Goal: Task Accomplishment & Management: Manage account settings

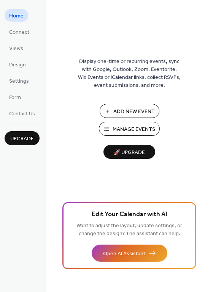
click at [152, 127] on span "Manage Events" at bounding box center [133, 130] width 43 height 8
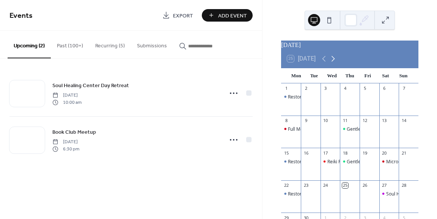
click at [335, 63] on icon at bounding box center [333, 58] width 9 height 9
click at [301, 126] on div "6" at bounding box center [291, 121] width 20 height 10
click at [299, 132] on div "Restorative Yoga with [PERSON_NAME]" at bounding box center [329, 129] width 82 height 6
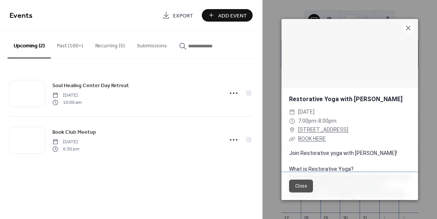
click at [111, 43] on button "Recurring (5)" at bounding box center [110, 44] width 42 height 27
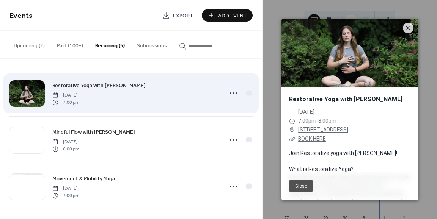
click at [132, 87] on div "Restorative Yoga with [PERSON_NAME][DATE] 7:00 pm" at bounding box center [135, 93] width 166 height 24
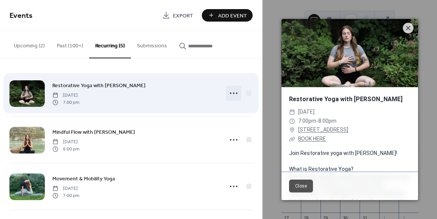
click at [231, 92] on icon at bounding box center [234, 93] width 12 height 12
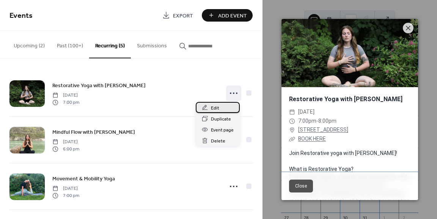
click at [225, 110] on div "Edit" at bounding box center [218, 107] width 44 height 11
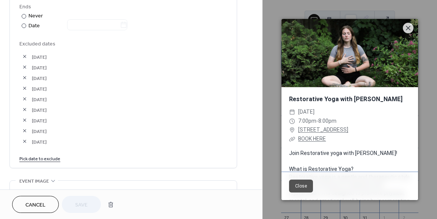
scroll to position [414, 0]
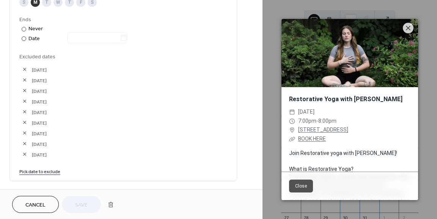
click at [36, 172] on link "Pick date to exclude" at bounding box center [39, 171] width 41 height 8
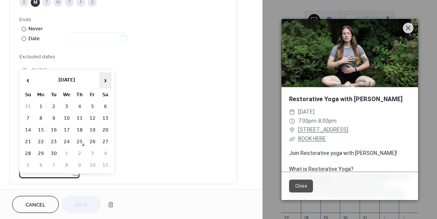
click at [101, 88] on span "›" at bounding box center [105, 80] width 11 height 15
click at [32, 119] on td "5" at bounding box center [28, 118] width 12 height 11
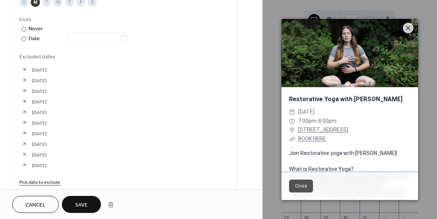
click at [48, 181] on link "Pick date to exclude" at bounding box center [39, 182] width 41 height 8
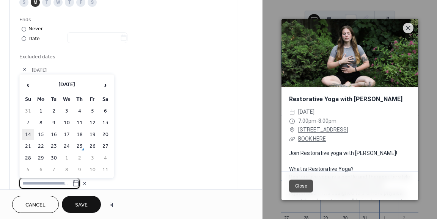
click at [32, 133] on td "14" at bounding box center [28, 134] width 12 height 11
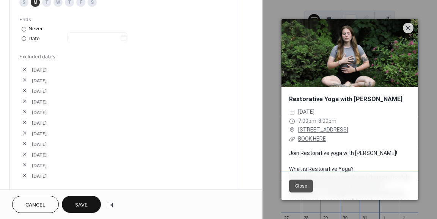
scroll to position [446, 0]
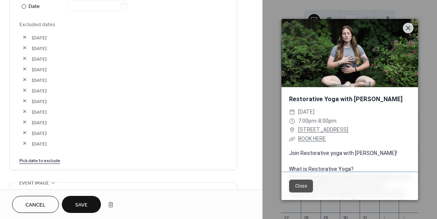
click at [59, 158] on div "Pick date to exclude" at bounding box center [123, 160] width 208 height 8
click at [45, 157] on link "Pick date to exclude" at bounding box center [39, 160] width 41 height 8
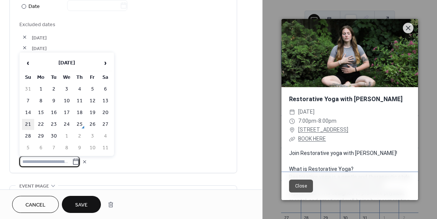
drag, startPoint x: 45, startPoint y: 157, endPoint x: 32, endPoint y: 126, distance: 33.9
click at [32, 126] on body "**********" at bounding box center [218, 109] width 437 height 219
click at [30, 129] on td "21" at bounding box center [28, 124] width 12 height 11
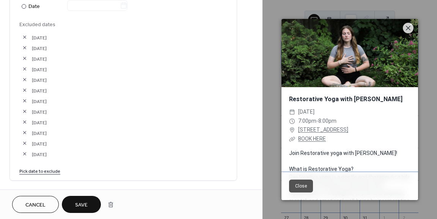
click at [45, 170] on link "Pick date to exclude" at bounding box center [39, 171] width 41 height 8
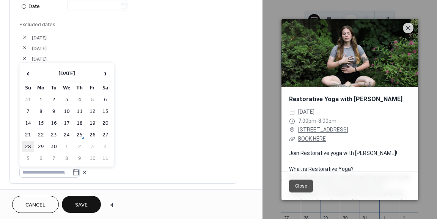
click at [29, 145] on td "28" at bounding box center [28, 147] width 12 height 11
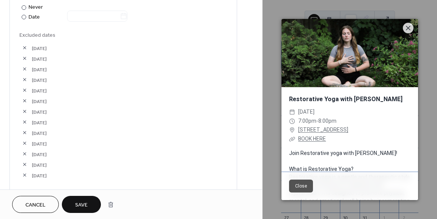
scroll to position [435, 0]
click at [85, 203] on span "Save" at bounding box center [81, 206] width 13 height 8
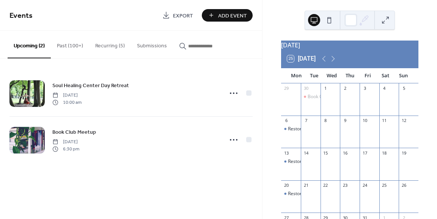
click at [94, 46] on button "Recurring (5)" at bounding box center [110, 44] width 42 height 27
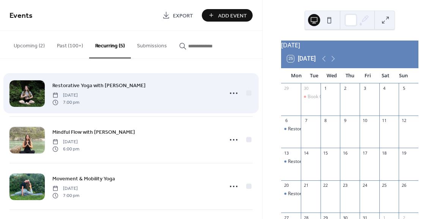
click at [111, 97] on div "Restorative Yoga with [PERSON_NAME][DATE] 7:00 pm" at bounding box center [135, 93] width 166 height 24
click at [106, 87] on span "Restorative Yoga with [PERSON_NAME]" at bounding box center [98, 86] width 93 height 8
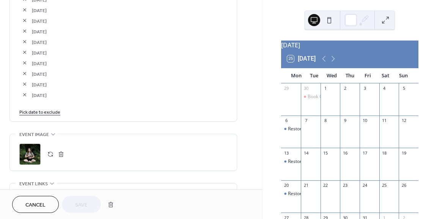
scroll to position [516, 0]
click at [48, 109] on link "Pick date to exclude" at bounding box center [39, 112] width 41 height 8
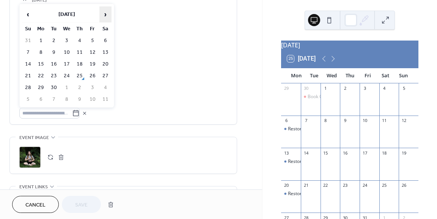
click at [103, 21] on span "›" at bounding box center [105, 14] width 11 height 15
click at [32, 54] on td "5" at bounding box center [28, 52] width 12 height 11
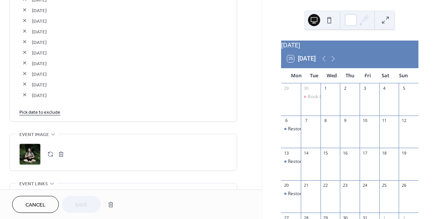
click at [50, 112] on link "Pick date to exclude" at bounding box center [39, 112] width 41 height 8
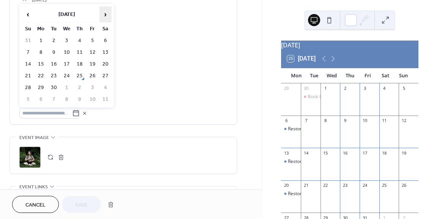
click at [106, 15] on span "›" at bounding box center [105, 14] width 11 height 15
click at [31, 71] on td "19" at bounding box center [28, 76] width 12 height 11
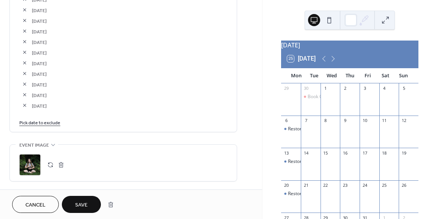
click at [40, 123] on link "Pick date to exclude" at bounding box center [39, 122] width 41 height 8
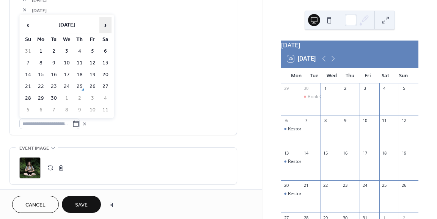
click at [99, 28] on th "›" at bounding box center [105, 25] width 12 height 16
click at [27, 71] on td "12" at bounding box center [28, 74] width 12 height 11
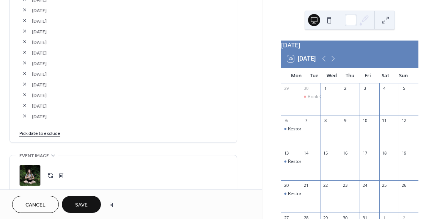
click at [36, 133] on link "Pick date to exclude" at bounding box center [39, 133] width 41 height 8
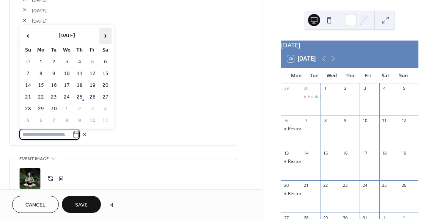
click at [106, 38] on span "›" at bounding box center [105, 35] width 11 height 15
click at [33, 110] on td "26" at bounding box center [28, 109] width 12 height 11
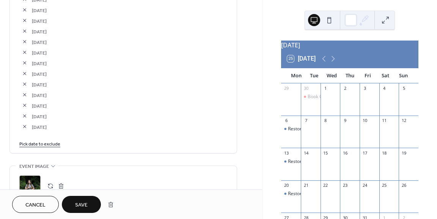
click at [46, 144] on link "Pick date to exclude" at bounding box center [39, 144] width 41 height 8
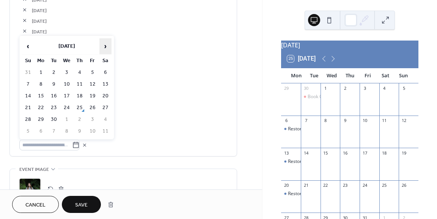
click at [108, 46] on span "›" at bounding box center [105, 46] width 11 height 15
click at [162, 148] on div at bounding box center [123, 145] width 208 height 11
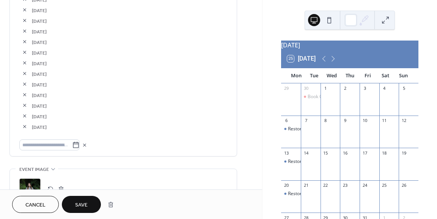
click at [80, 207] on span "Save" at bounding box center [81, 206] width 13 height 8
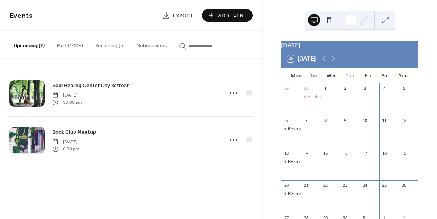
click at [114, 51] on button "Recurring (5)" at bounding box center [110, 44] width 42 height 27
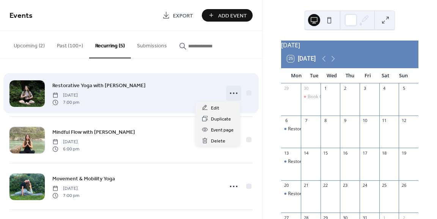
click at [233, 96] on icon at bounding box center [234, 93] width 12 height 12
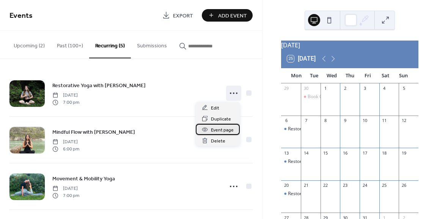
click at [229, 133] on span "Event page" at bounding box center [222, 130] width 23 height 8
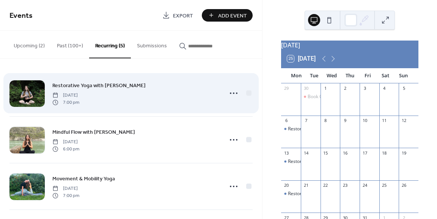
click at [89, 85] on span "Restorative Yoga with [PERSON_NAME]" at bounding box center [98, 86] width 93 height 8
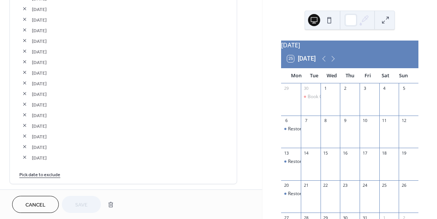
scroll to position [488, 0]
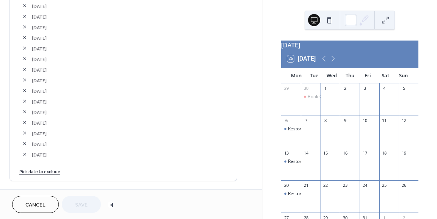
click at [89, 132] on span "[DATE]" at bounding box center [129, 134] width 195 height 8
click at [53, 169] on link "Pick date to exclude" at bounding box center [39, 171] width 41 height 8
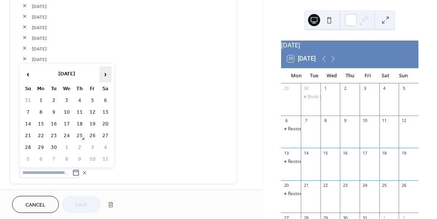
click at [104, 74] on span "›" at bounding box center [105, 74] width 11 height 15
click at [39, 113] on td "6" at bounding box center [41, 112] width 12 height 11
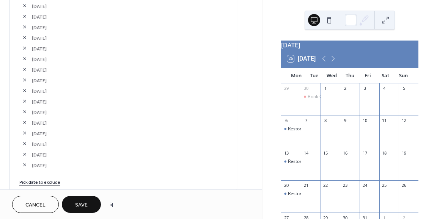
click at [44, 182] on link "Pick date to exclude" at bounding box center [39, 182] width 41 height 8
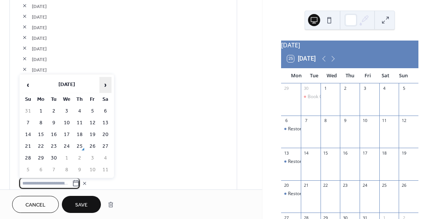
click at [103, 88] on span "›" at bounding box center [105, 84] width 11 height 15
click at [43, 131] on td "13" at bounding box center [41, 134] width 12 height 11
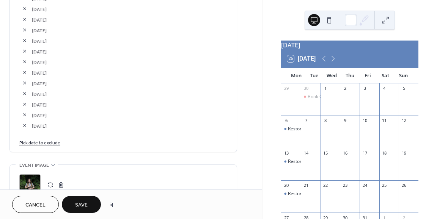
scroll to position [541, 0]
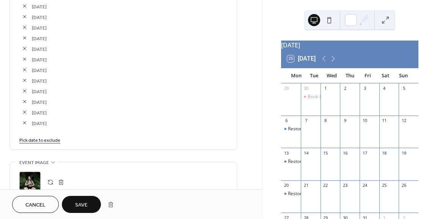
click at [52, 143] on link "Pick date to exclude" at bounding box center [39, 140] width 41 height 8
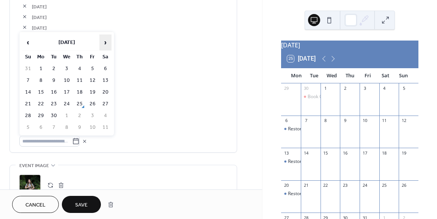
click at [106, 44] on span "›" at bounding box center [105, 42] width 11 height 15
click at [41, 103] on td "20" at bounding box center [41, 104] width 12 height 11
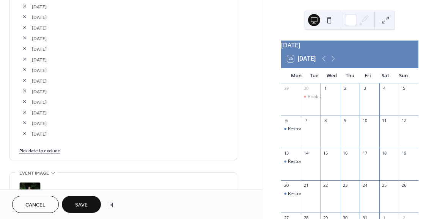
click at [46, 151] on link "Pick date to exclude" at bounding box center [39, 150] width 41 height 8
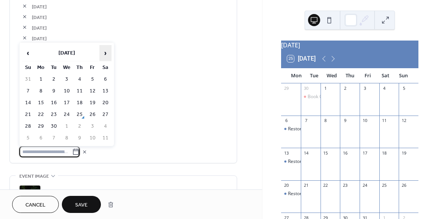
click at [110, 51] on span "›" at bounding box center [105, 53] width 11 height 15
click at [43, 123] on td "27" at bounding box center [41, 126] width 12 height 11
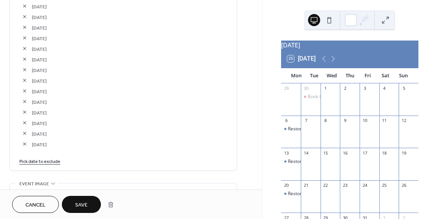
click at [68, 205] on button "Save" at bounding box center [81, 204] width 39 height 17
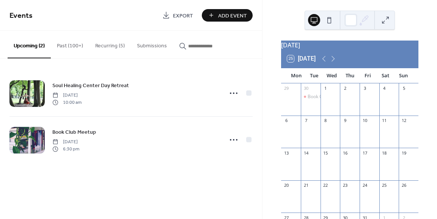
click at [249, 19] on button "Add Event" at bounding box center [227, 15] width 51 height 13
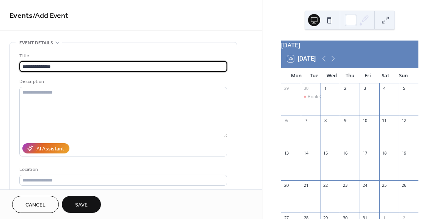
type input "**********"
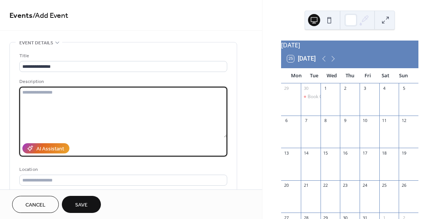
click at [130, 120] on textarea at bounding box center [123, 112] width 208 height 51
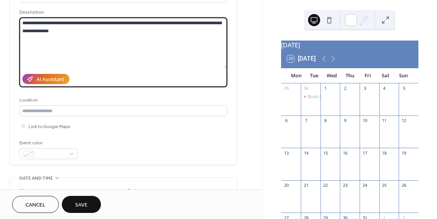
scroll to position [74, 0]
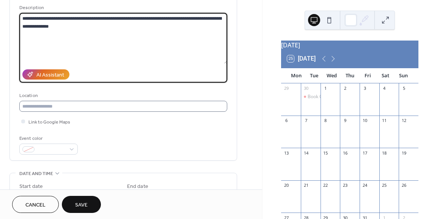
type textarea "**********"
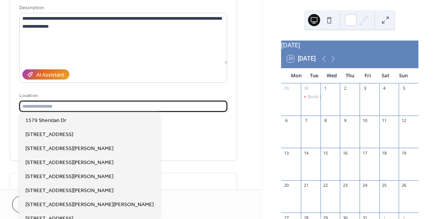
click at [93, 109] on input "text" at bounding box center [123, 106] width 208 height 11
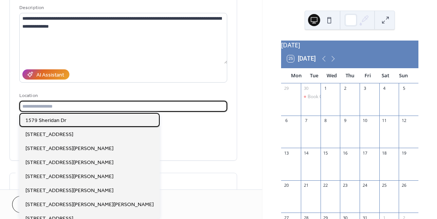
click at [83, 113] on div "1579 Sheridan Dr" at bounding box center [89, 120] width 140 height 14
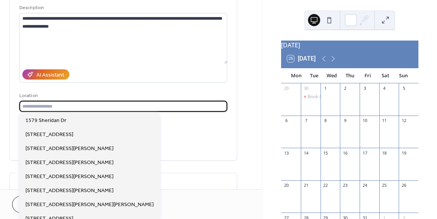
type input "**********"
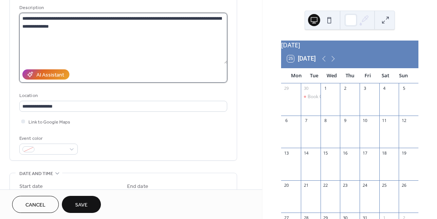
click at [96, 30] on textarea "**********" at bounding box center [123, 38] width 208 height 51
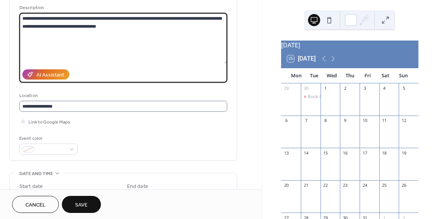
scroll to position [0, 0]
type textarea "**********"
click at [66, 156] on div "**********" at bounding box center [123, 64] width 208 height 192
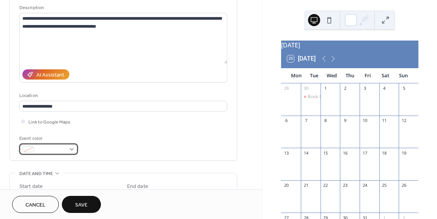
click at [55, 152] on span at bounding box center [52, 150] width 28 height 8
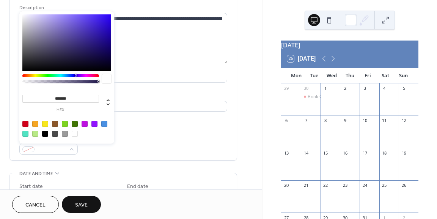
click at [33, 129] on div at bounding box center [67, 129] width 96 height 24
click at [36, 122] on div at bounding box center [35, 124] width 6 height 6
type input "*******"
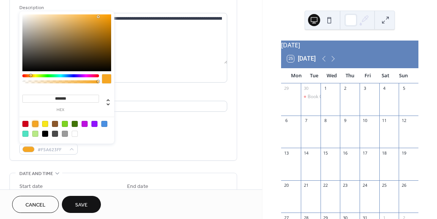
click at [128, 132] on div "**********" at bounding box center [123, 66] width 208 height 177
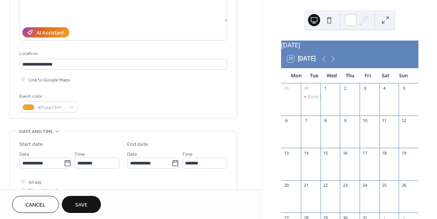
scroll to position [150, 0]
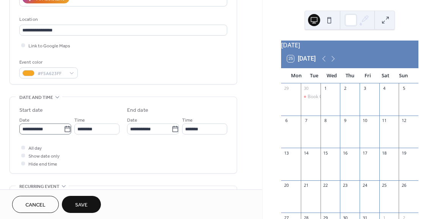
click at [65, 128] on icon at bounding box center [68, 130] width 8 height 8
click at [64, 128] on input "**********" at bounding box center [41, 129] width 44 height 11
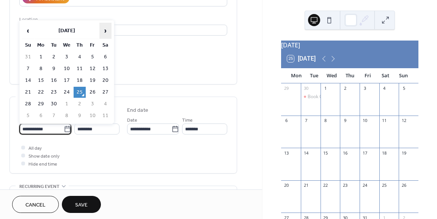
click at [106, 27] on span "›" at bounding box center [105, 30] width 11 height 15
click at [83, 67] on td "9" at bounding box center [80, 68] width 12 height 11
type input "**********"
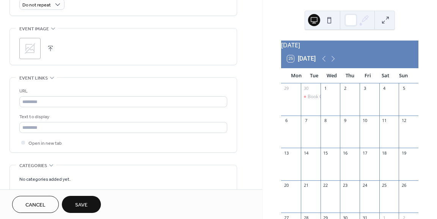
scroll to position [351, 0]
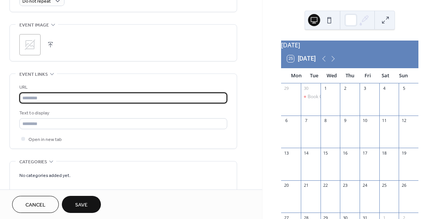
click at [65, 99] on input "text" at bounding box center [123, 98] width 208 height 11
paste input "**********"
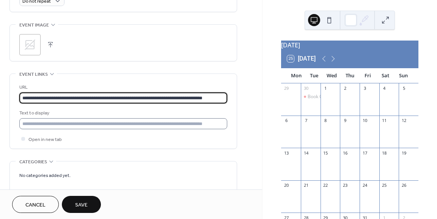
type input "**********"
click at [46, 121] on input "text" at bounding box center [123, 123] width 208 height 11
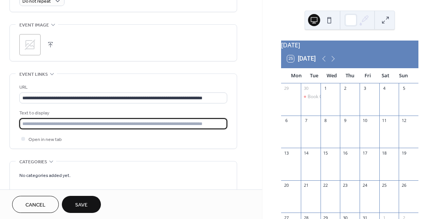
type input "*********"
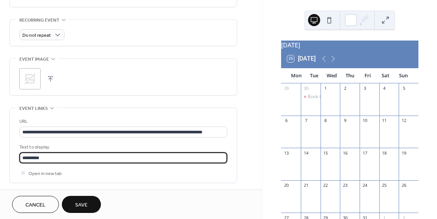
scroll to position [313, 0]
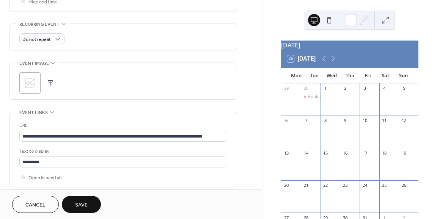
click at [32, 90] on div ";" at bounding box center [29, 82] width 21 height 21
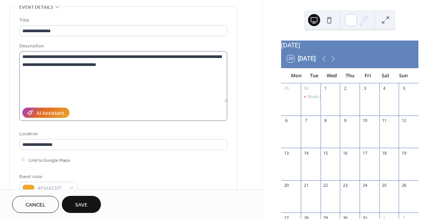
scroll to position [0, 0]
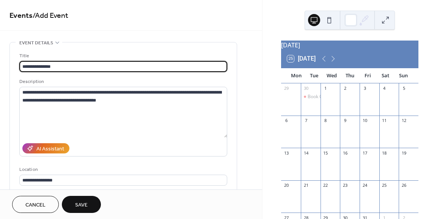
click at [43, 66] on input "**********" at bounding box center [123, 66] width 208 height 11
type input "**********"
click at [91, 206] on button "Save" at bounding box center [81, 204] width 39 height 17
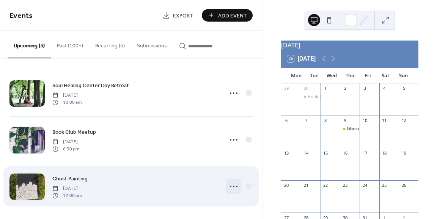
click at [235, 187] on icon at bounding box center [234, 187] width 12 height 12
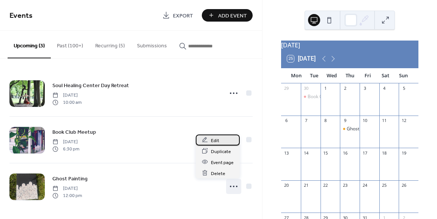
click at [220, 141] on div "Edit" at bounding box center [218, 140] width 44 height 11
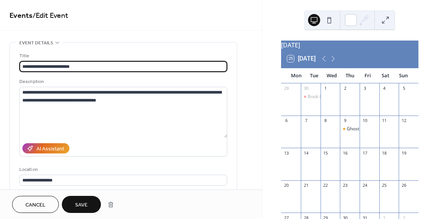
type input "**********"
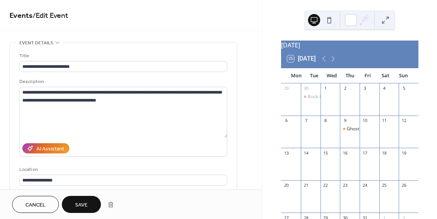
click at [79, 197] on button "Save" at bounding box center [81, 204] width 39 height 17
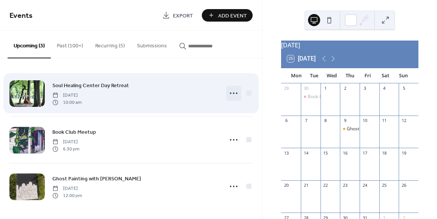
click at [235, 92] on icon at bounding box center [234, 93] width 12 height 12
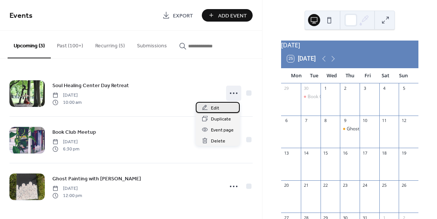
click at [224, 113] on div "Edit" at bounding box center [218, 107] width 44 height 11
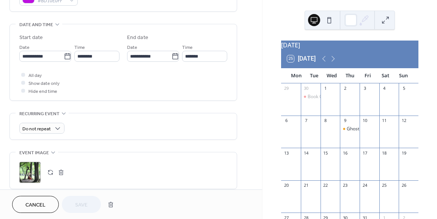
scroll to position [224, 0]
click at [68, 56] on icon at bounding box center [68, 56] width 8 height 8
click at [64, 56] on input "**********" at bounding box center [41, 55] width 44 height 11
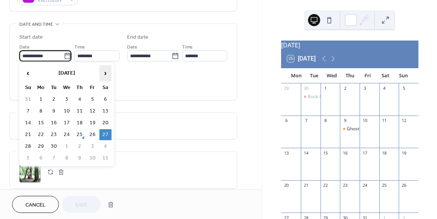
click at [101, 75] on span "›" at bounding box center [105, 73] width 11 height 15
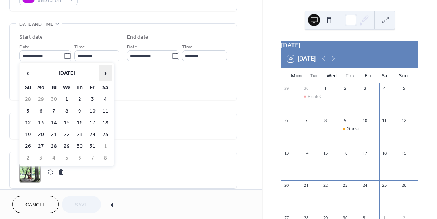
click at [101, 75] on span "›" at bounding box center [105, 73] width 11 height 15
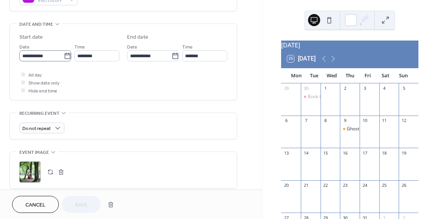
click at [65, 54] on icon at bounding box center [68, 56] width 6 height 6
click at [63, 54] on input "**********" at bounding box center [41, 55] width 44 height 11
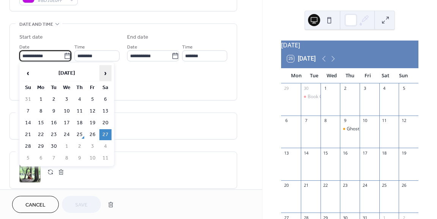
click at [105, 72] on span "›" at bounding box center [105, 73] width 11 height 15
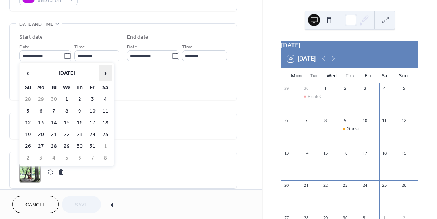
click at [105, 72] on span "›" at bounding box center [105, 73] width 11 height 15
click at [108, 135] on td "22" at bounding box center [105, 134] width 12 height 11
type input "**********"
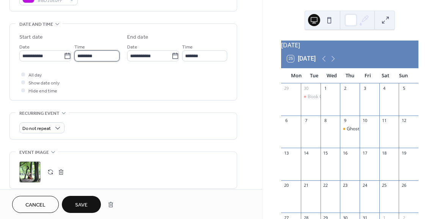
click at [107, 53] on input "********" at bounding box center [96, 55] width 45 height 11
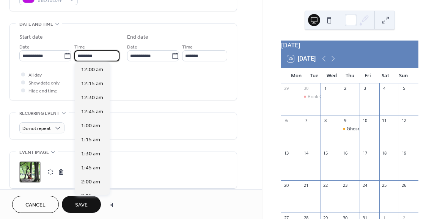
scroll to position [562, 0]
click at [164, 82] on div "All day Show date only Hide end time" at bounding box center [123, 83] width 208 height 24
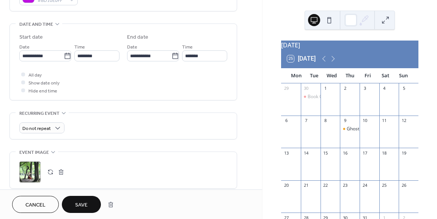
click at [83, 208] on span "Save" at bounding box center [81, 206] width 13 height 8
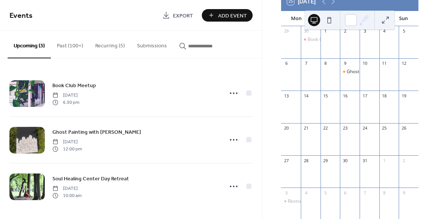
scroll to position [80, 0]
